Goal: Task Accomplishment & Management: Use online tool/utility

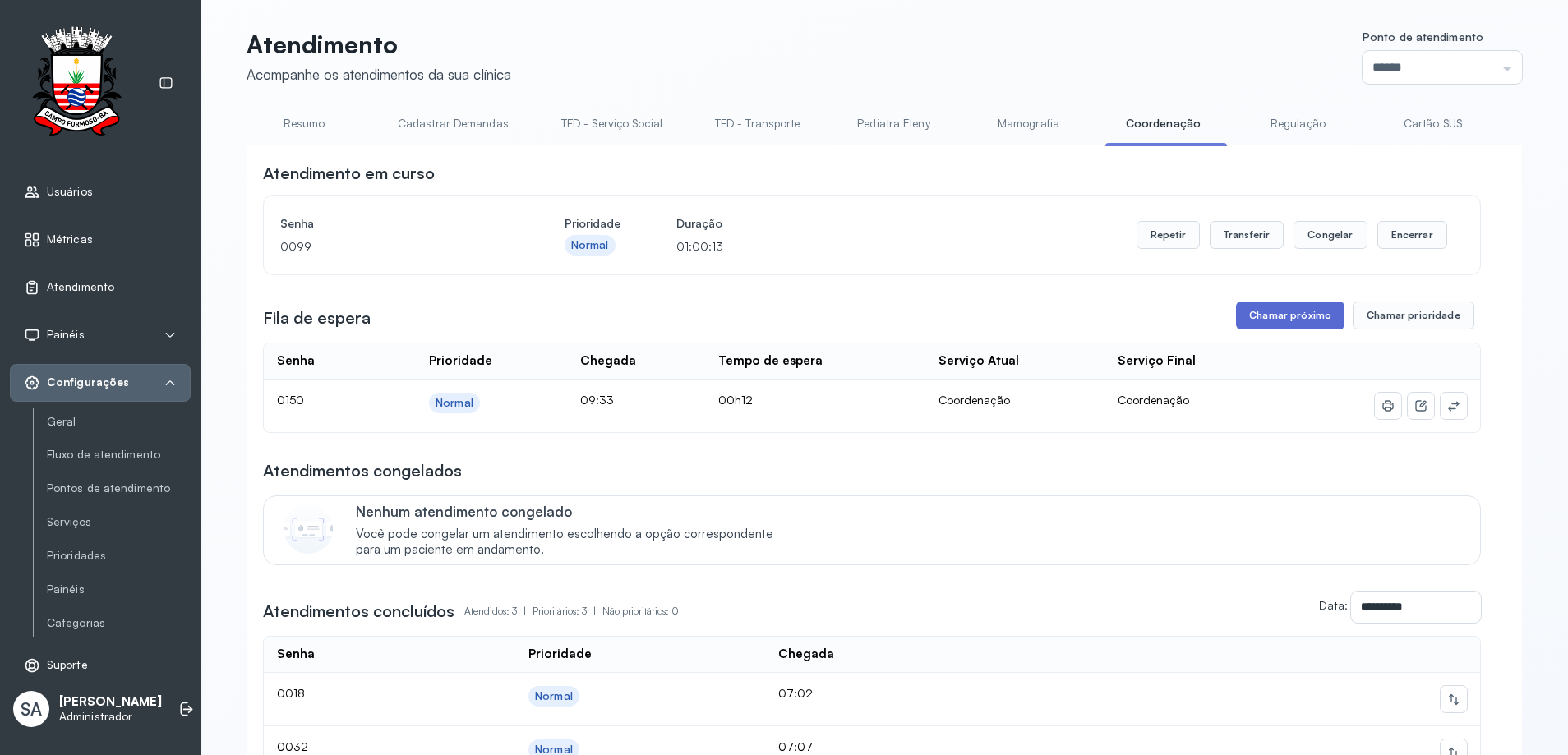
click at [1296, 313] on button "Chamar próximo" at bounding box center [1289, 316] width 108 height 28
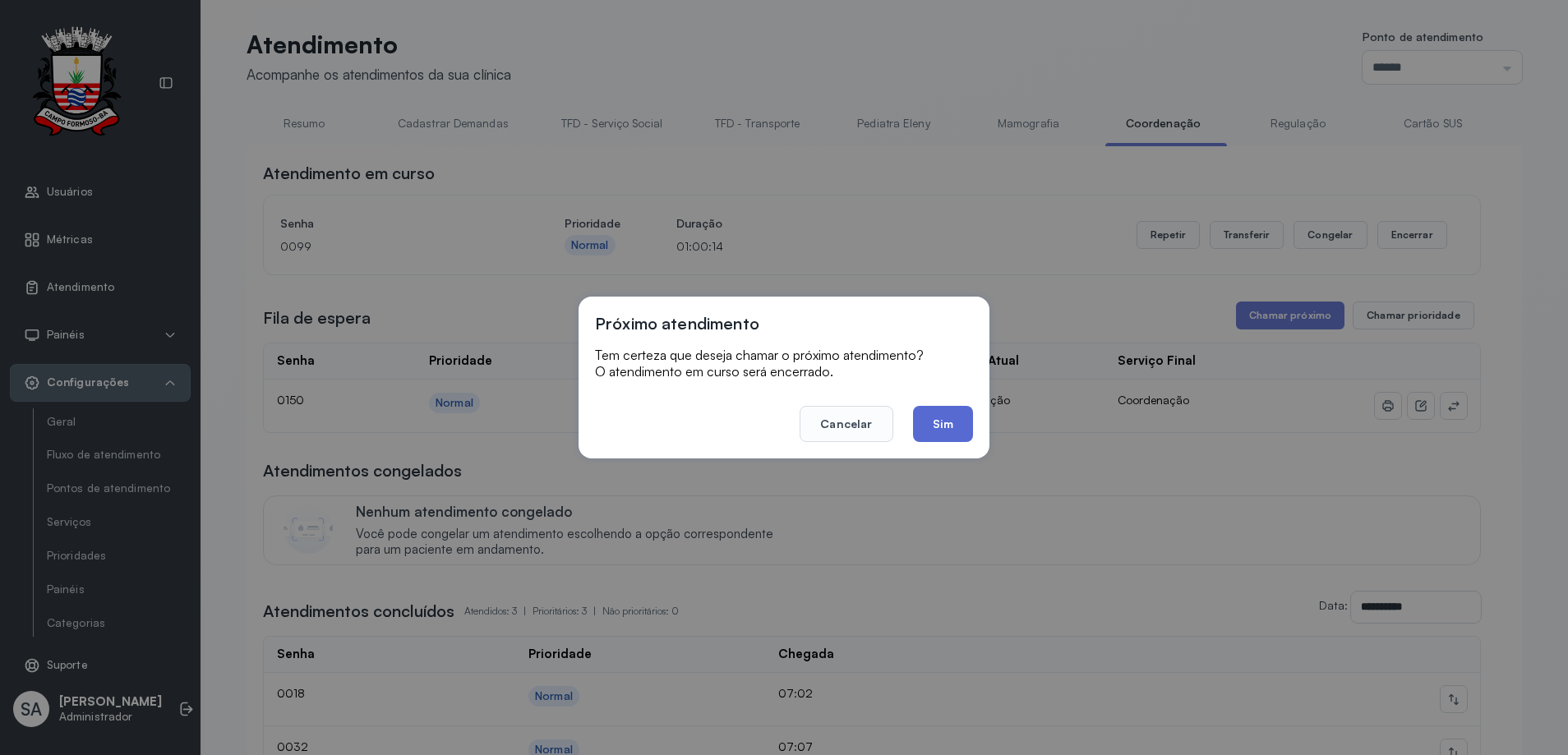
click at [954, 417] on button "Sim" at bounding box center [942, 423] width 60 height 36
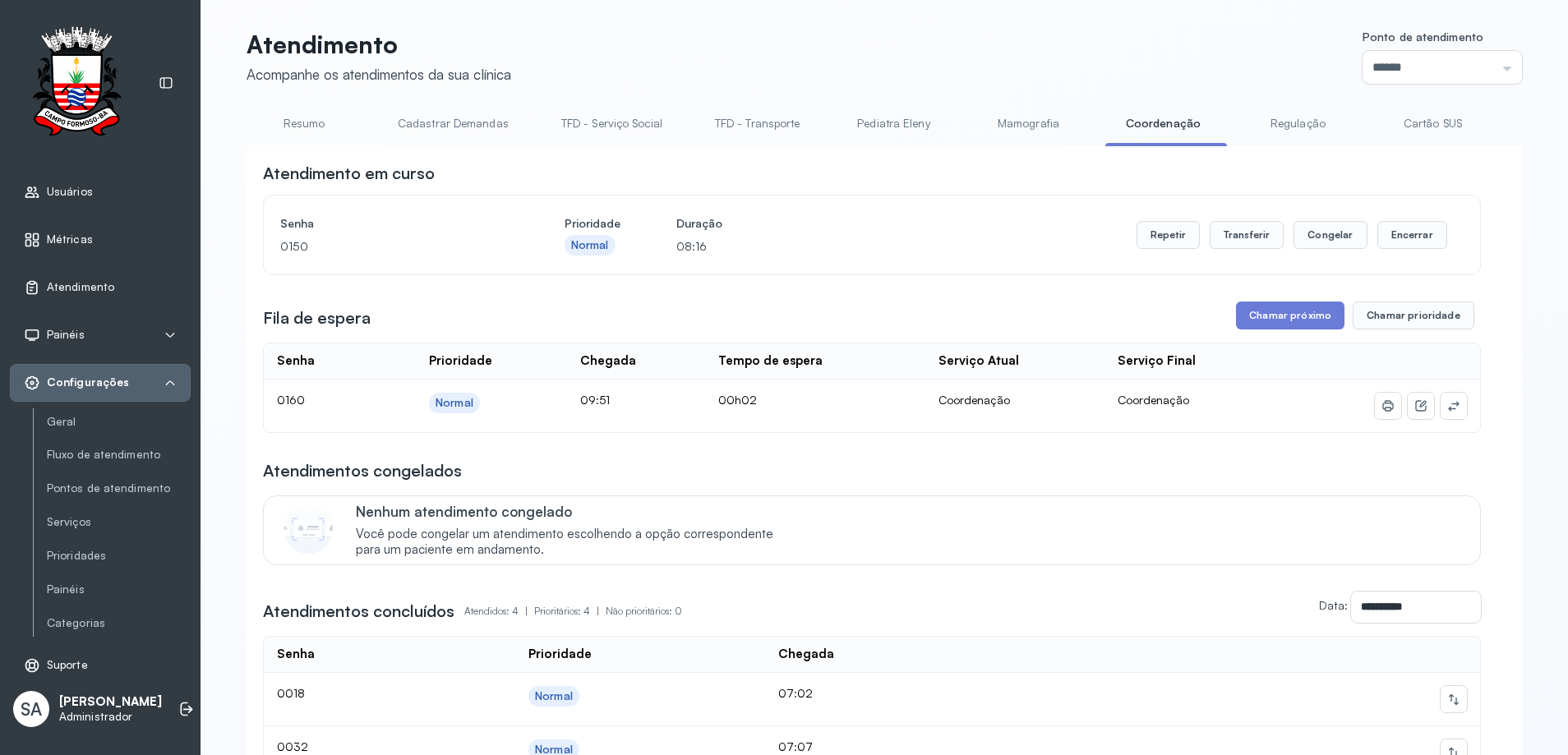
click at [1287, 295] on div "**********" at bounding box center [872, 524] width 1218 height 724
click at [1315, 308] on button "Chamar próximo" at bounding box center [1289, 316] width 108 height 28
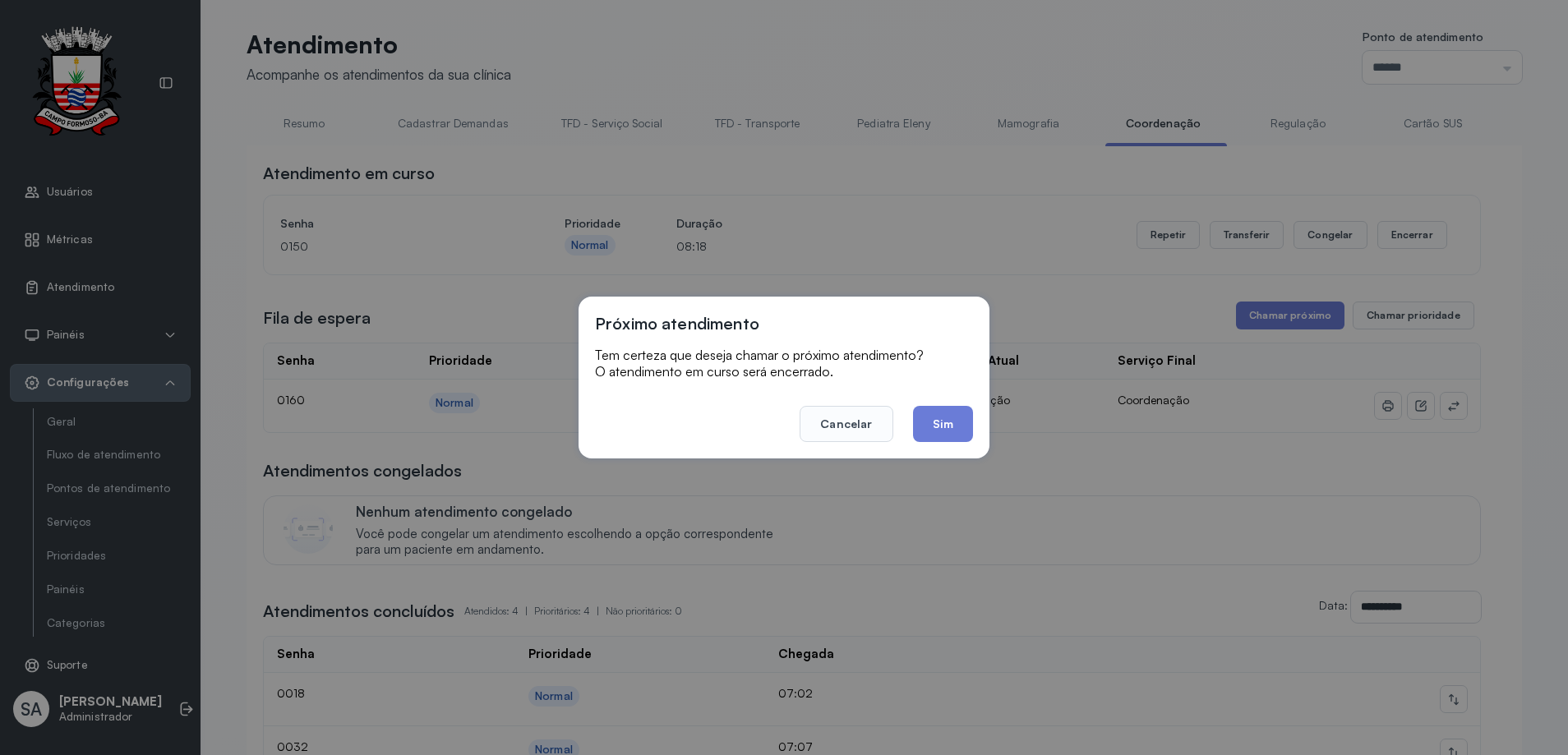
click at [912, 415] on footer "Cancelar Sim" at bounding box center [784, 412] width 378 height 59
click at [940, 426] on button "Sim" at bounding box center [942, 423] width 60 height 36
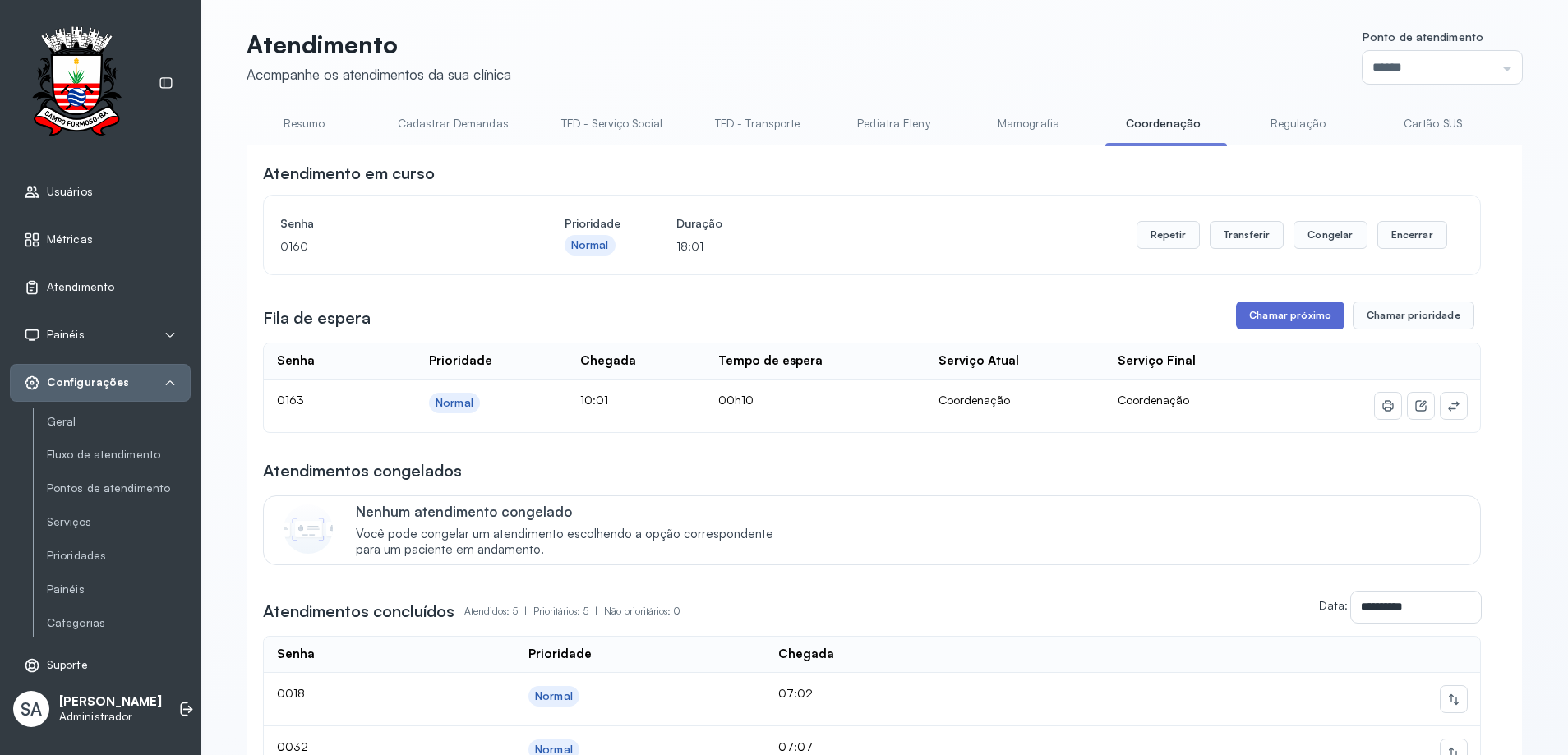
click at [1249, 317] on button "Chamar próximo" at bounding box center [1289, 316] width 108 height 28
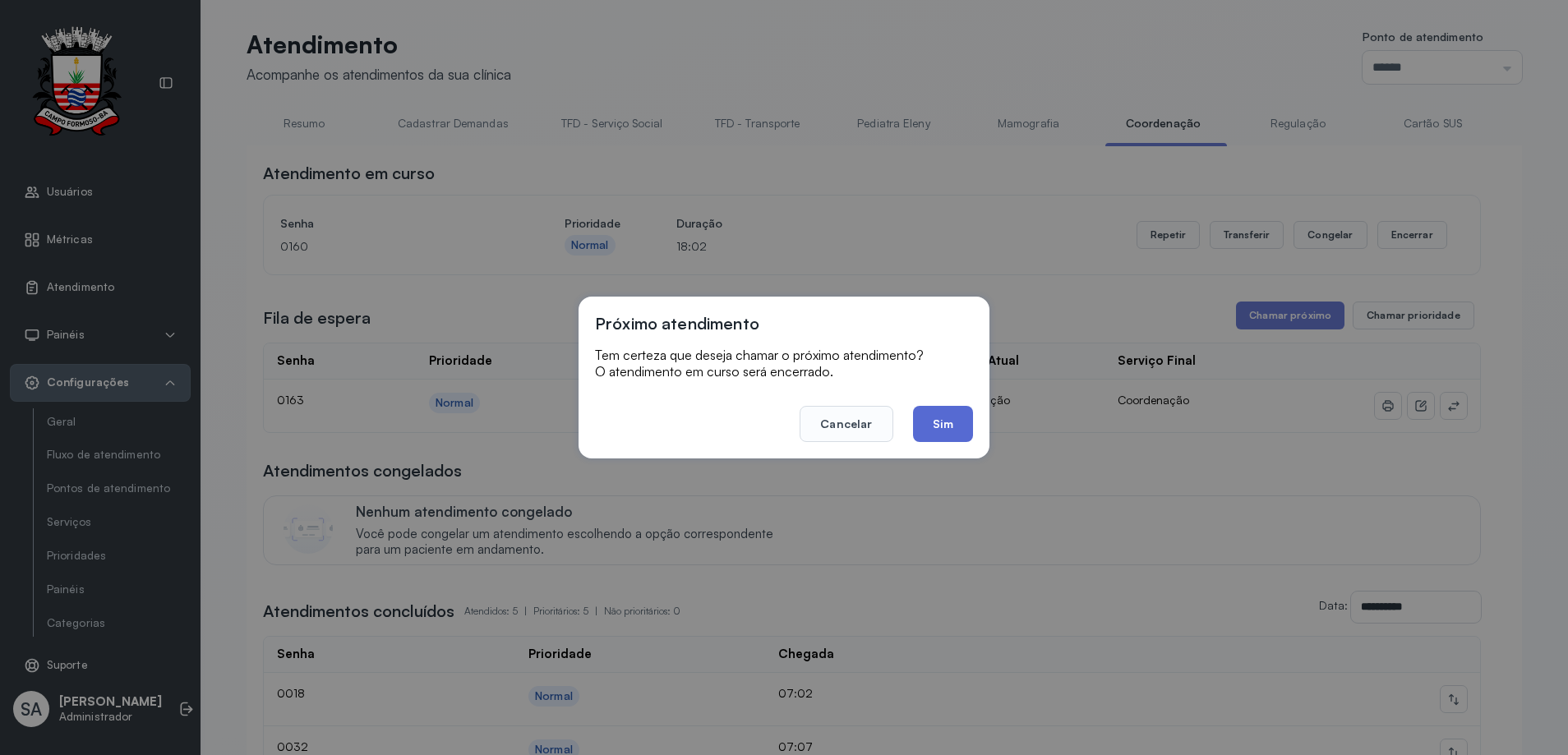
click at [951, 421] on button "Sim" at bounding box center [942, 423] width 60 height 36
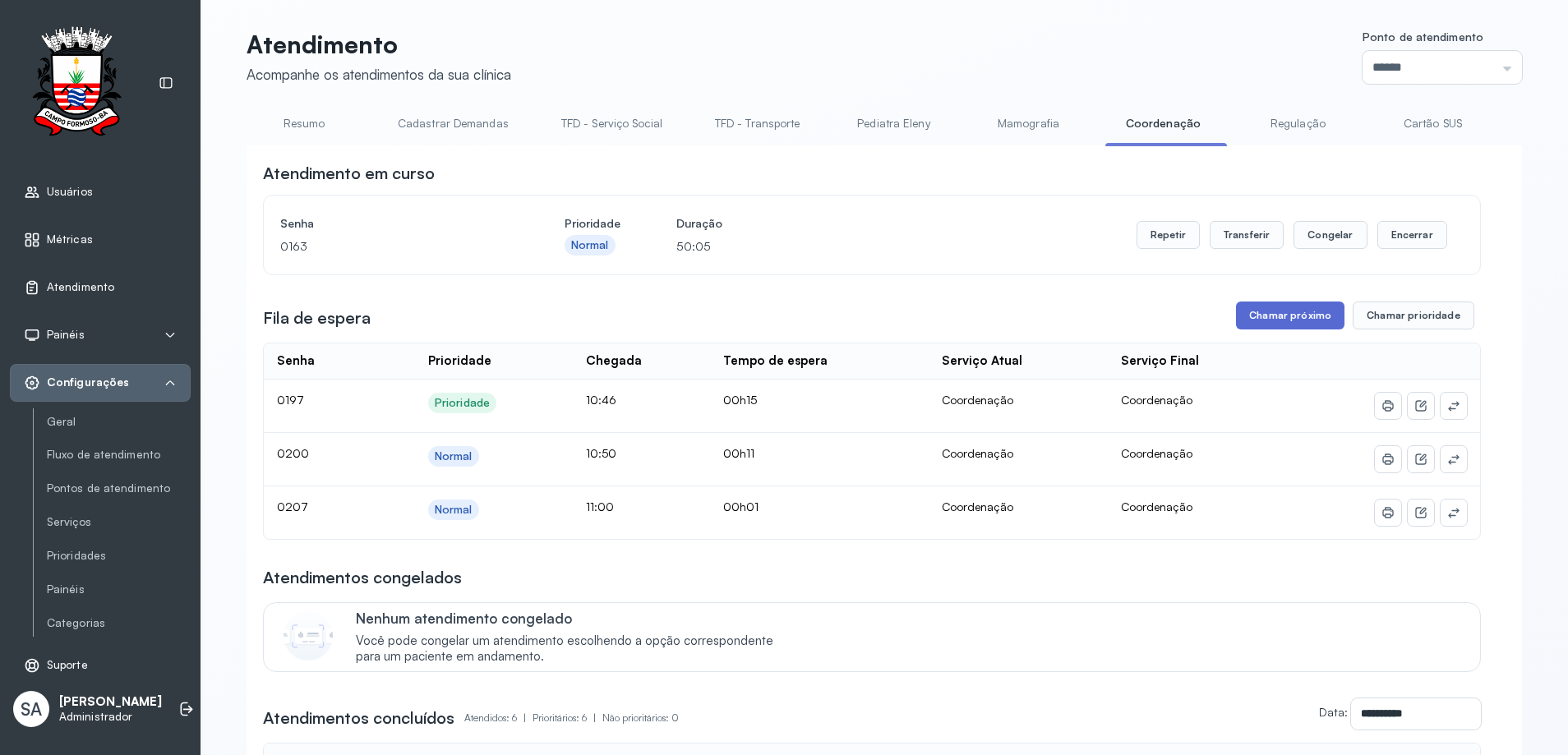
click at [1284, 317] on button "Chamar próximo" at bounding box center [1289, 316] width 108 height 28
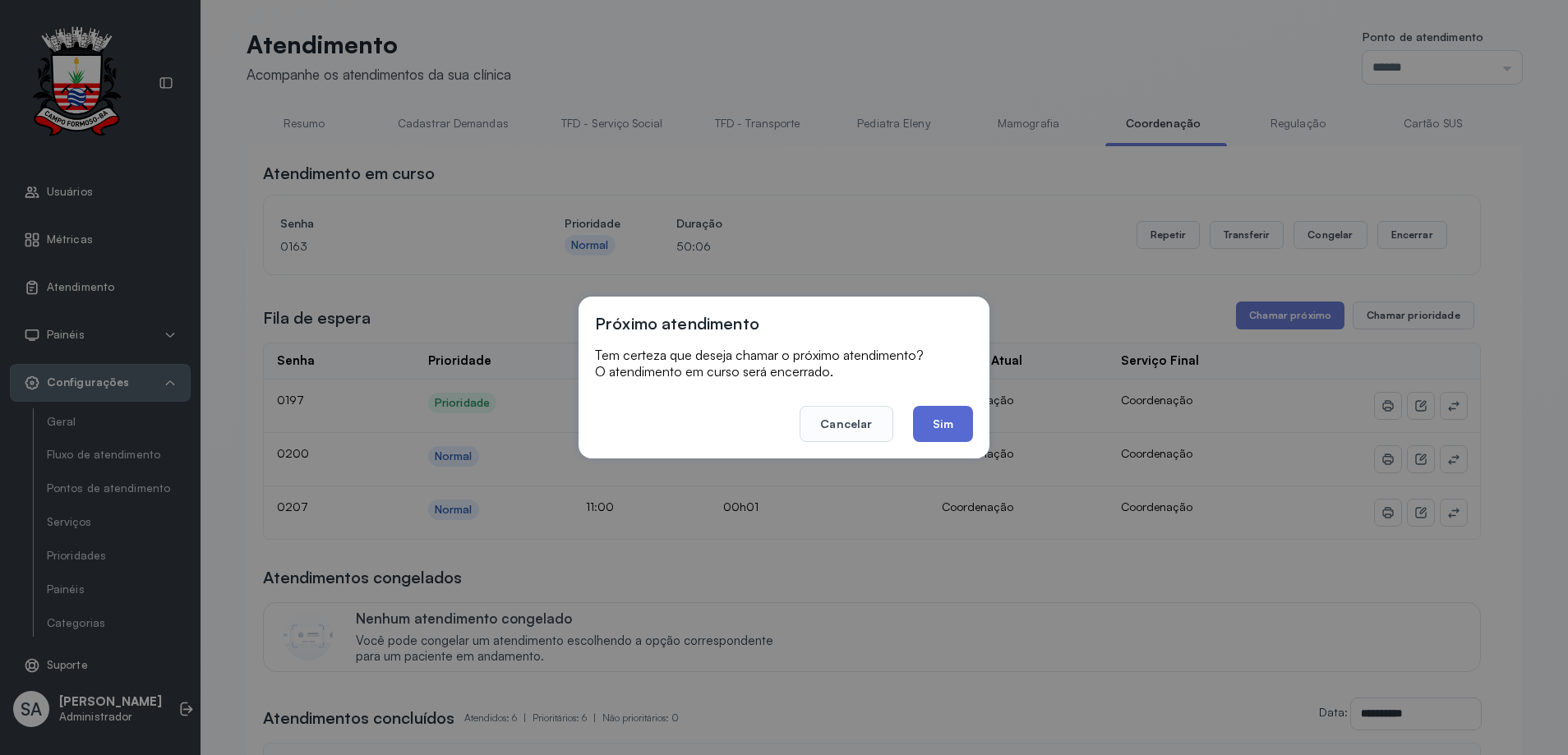
click at [950, 428] on button "Sim" at bounding box center [942, 423] width 60 height 36
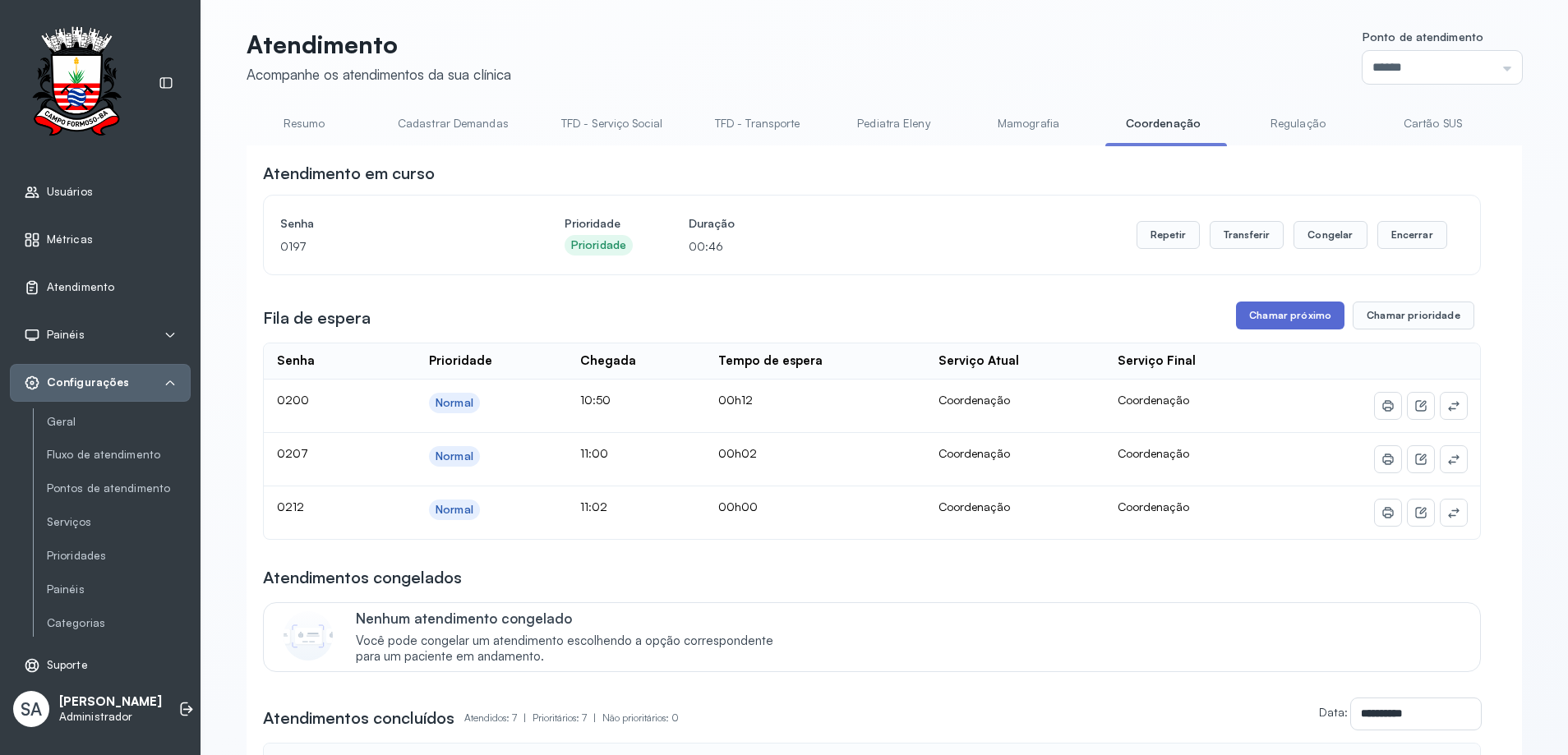
click at [1274, 319] on button "Chamar próximo" at bounding box center [1289, 316] width 108 height 28
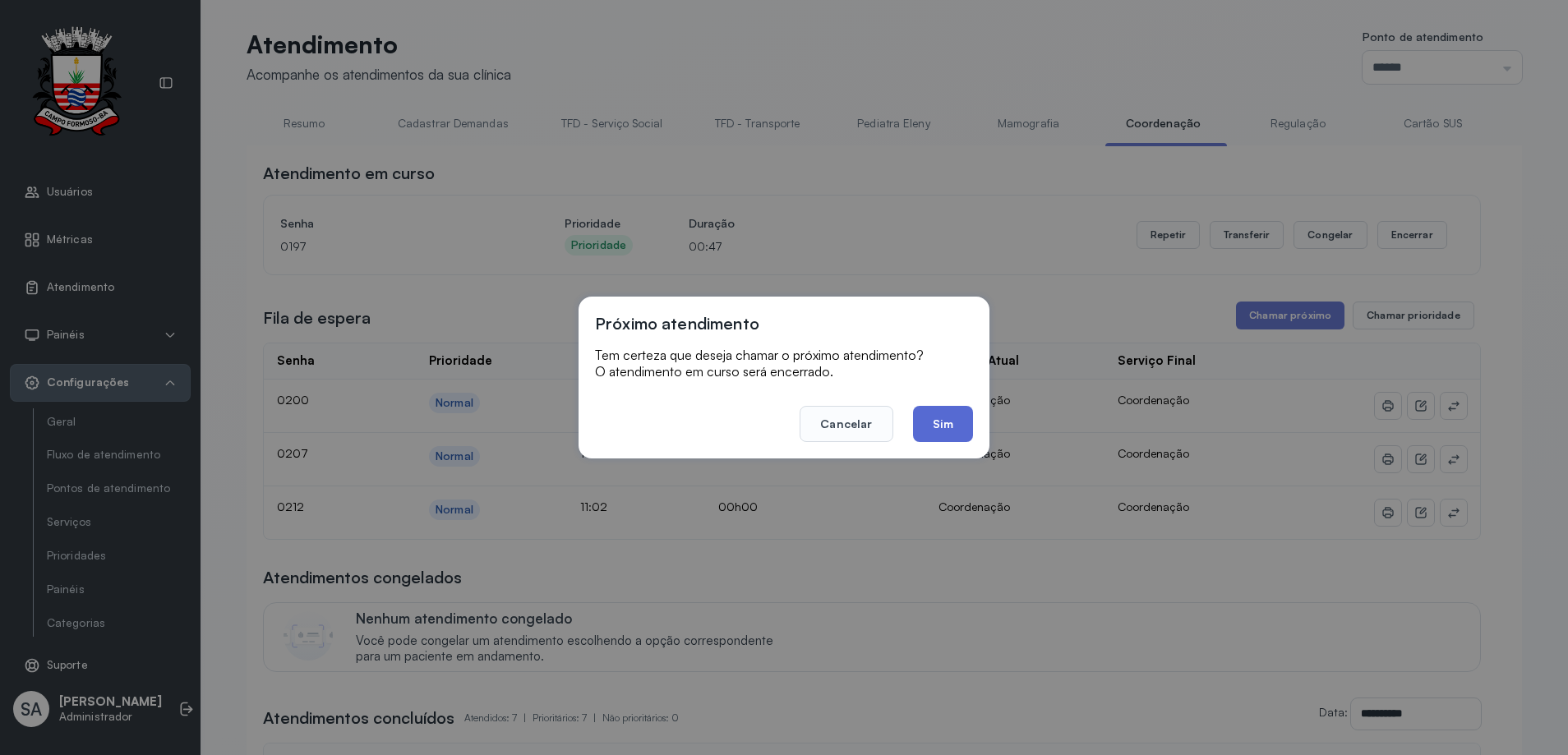
click at [942, 422] on button "Sim" at bounding box center [942, 423] width 60 height 36
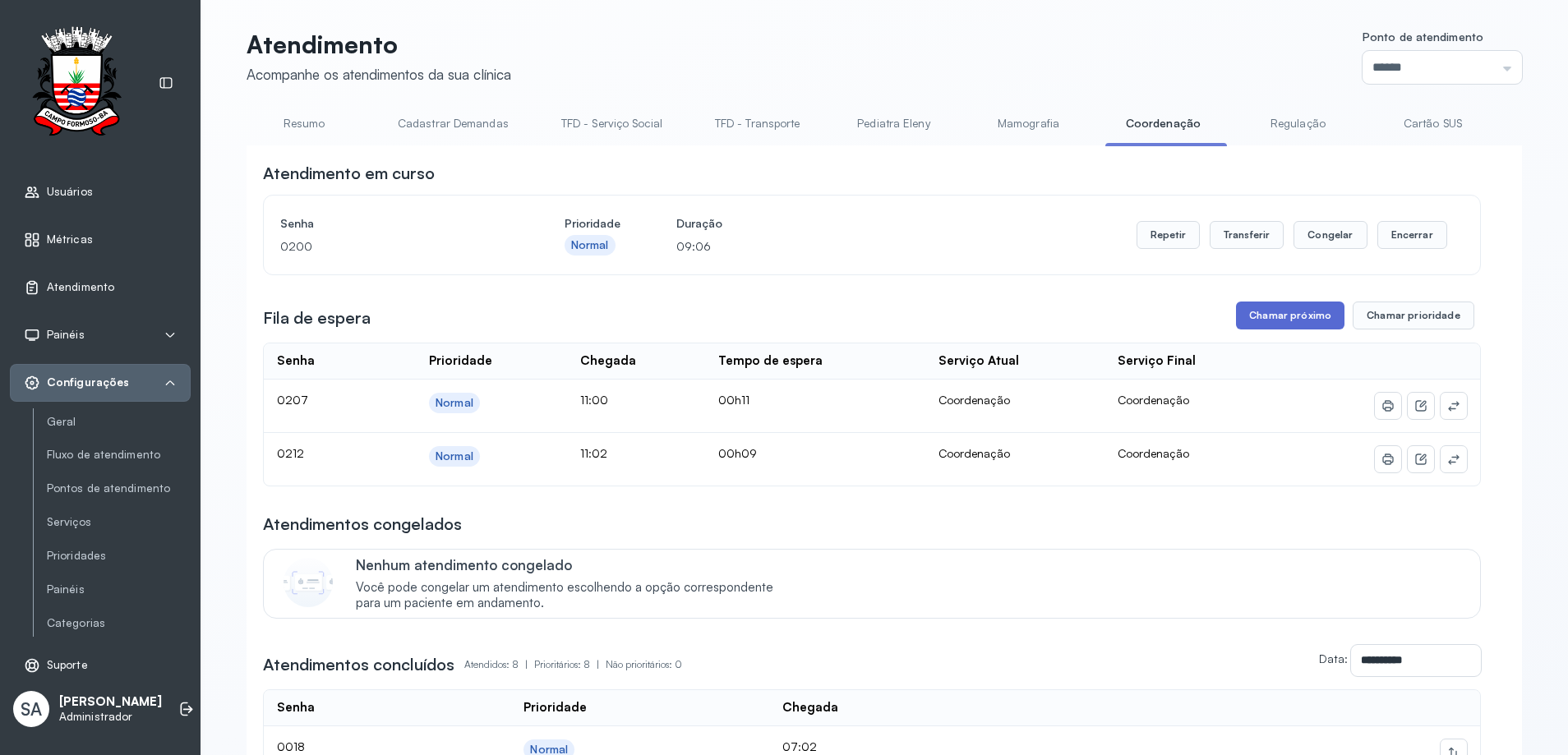
click at [1268, 314] on button "Chamar próximo" at bounding box center [1289, 316] width 108 height 28
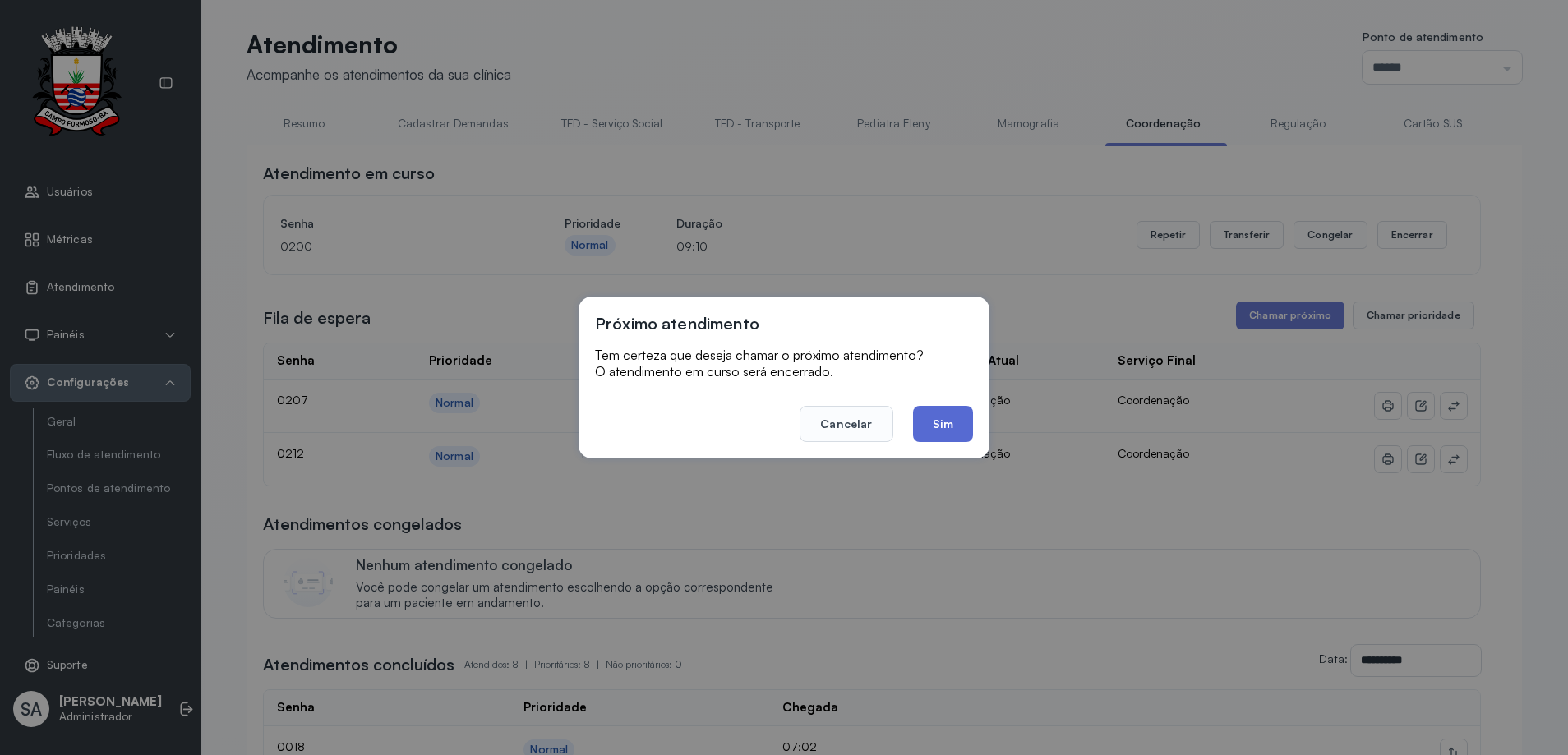
click at [942, 430] on button "Sim" at bounding box center [942, 423] width 60 height 36
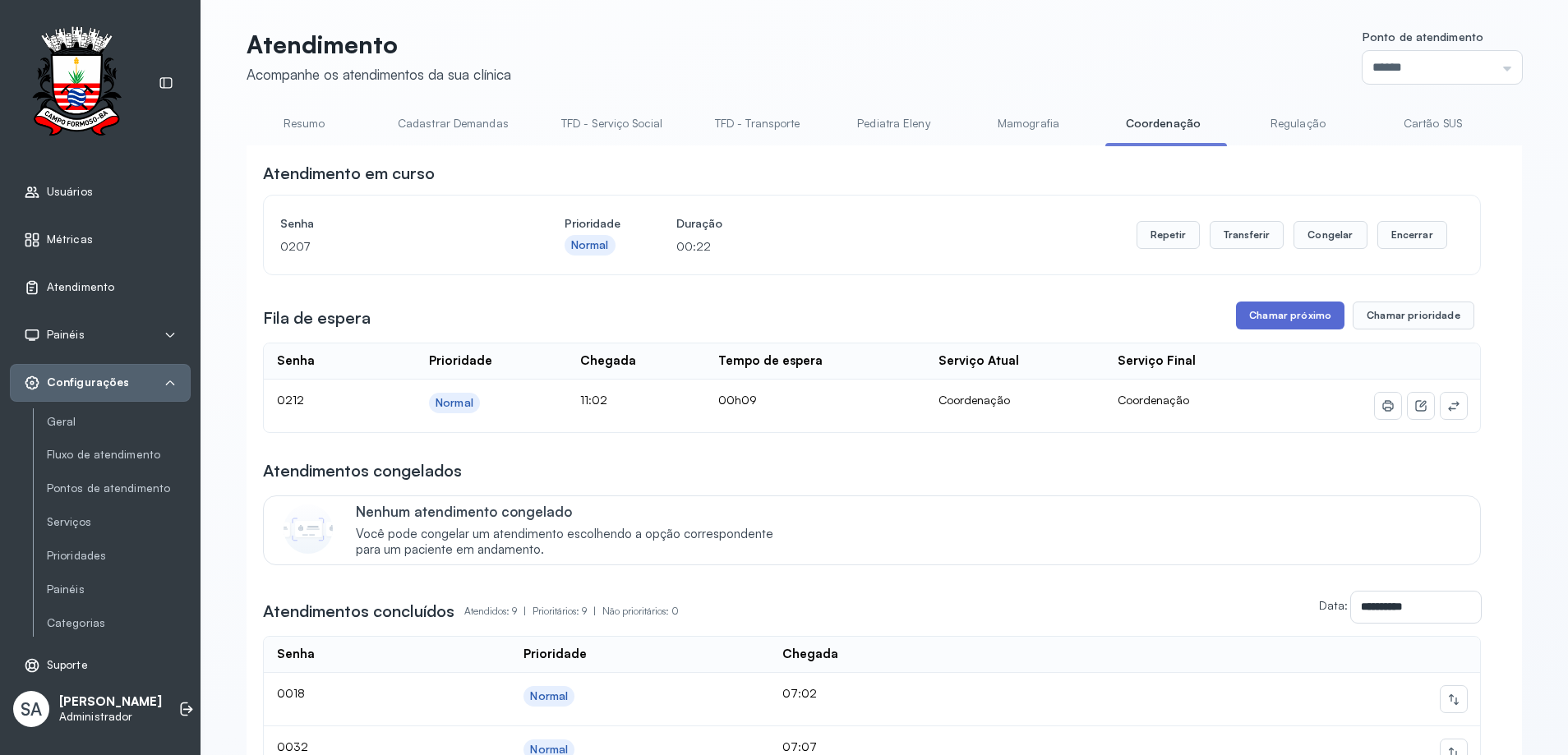
click at [1289, 327] on button "Chamar próximo" at bounding box center [1289, 316] width 108 height 28
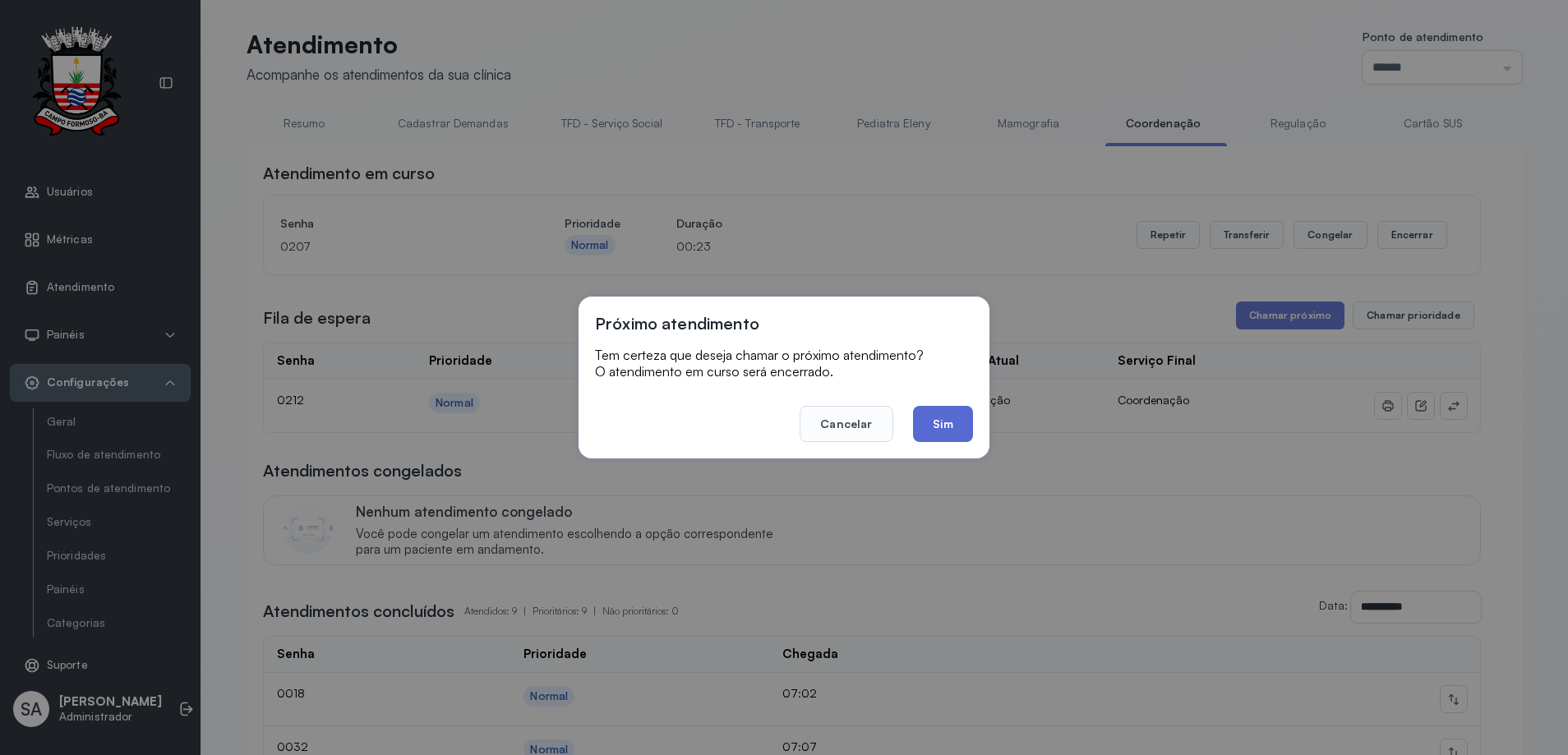
click at [961, 418] on button "Sim" at bounding box center [942, 423] width 60 height 36
